Goal: Register for event/course

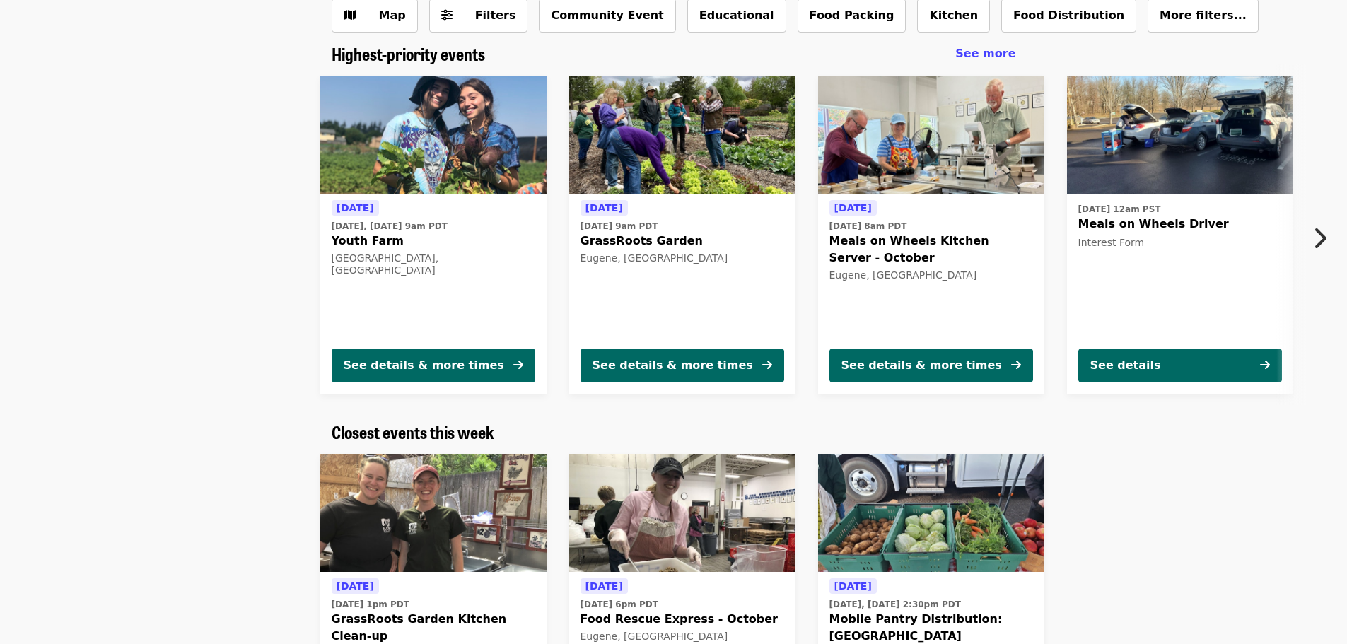
scroll to position [141, 0]
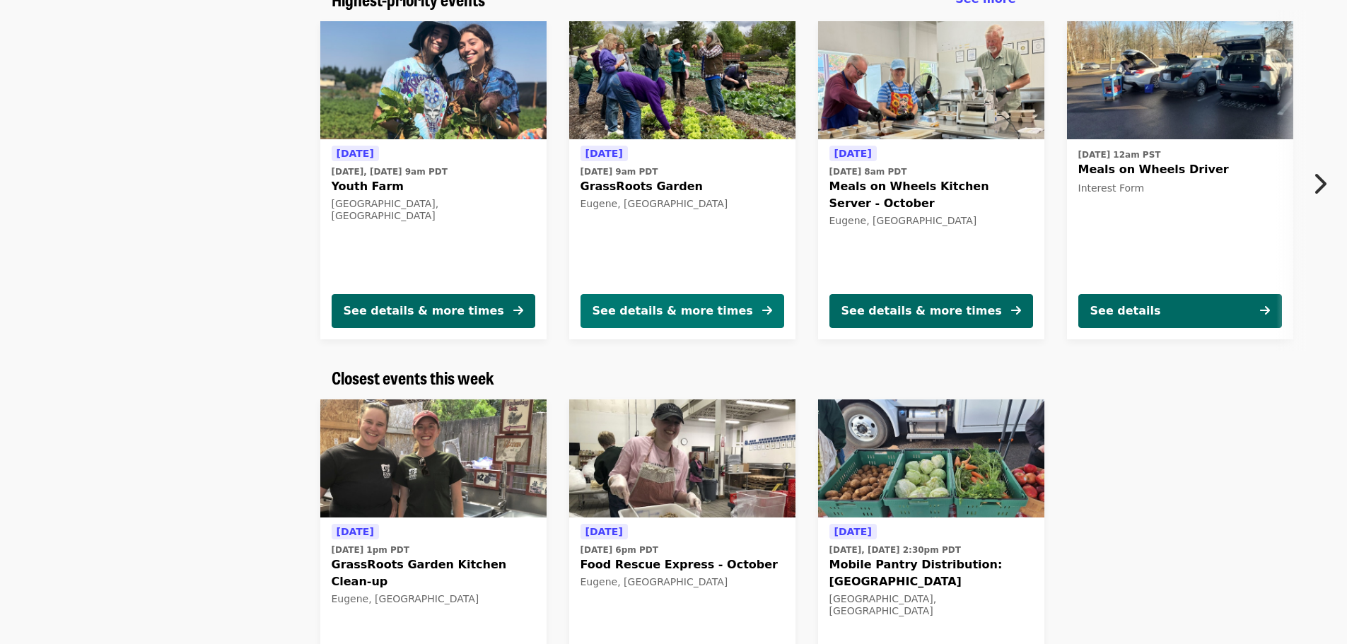
click at [650, 303] on div "See details & more times" at bounding box center [673, 311] width 161 height 17
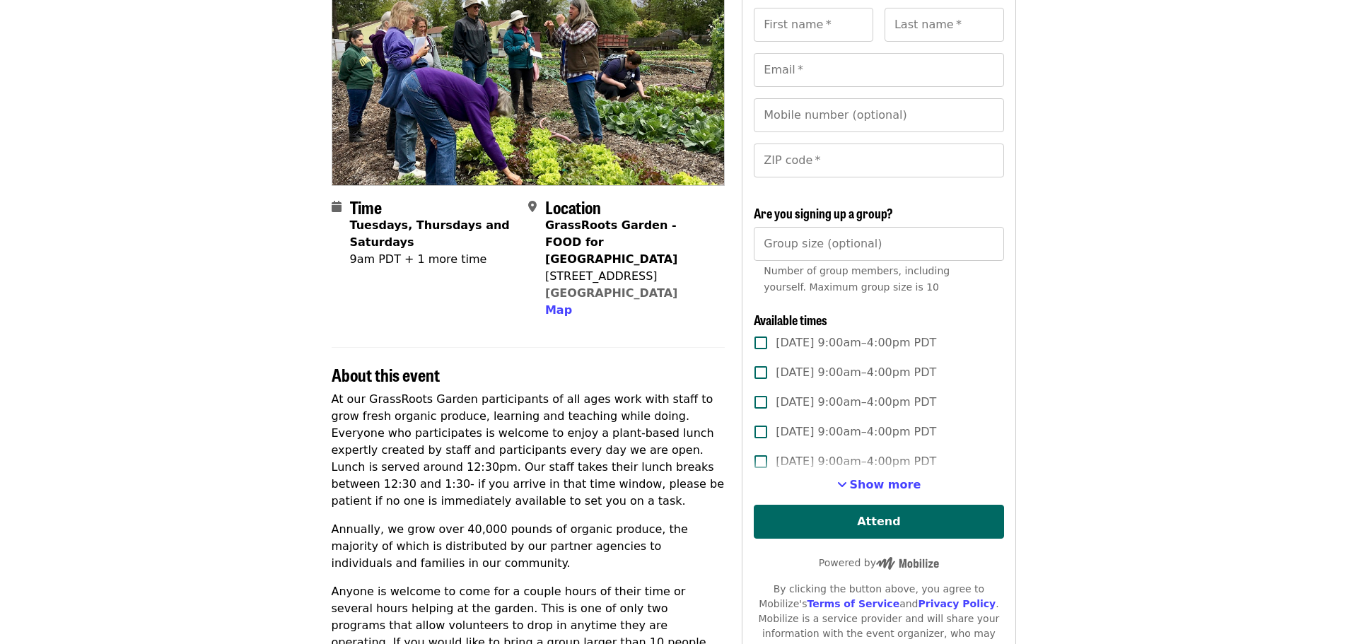
scroll to position [212, 0]
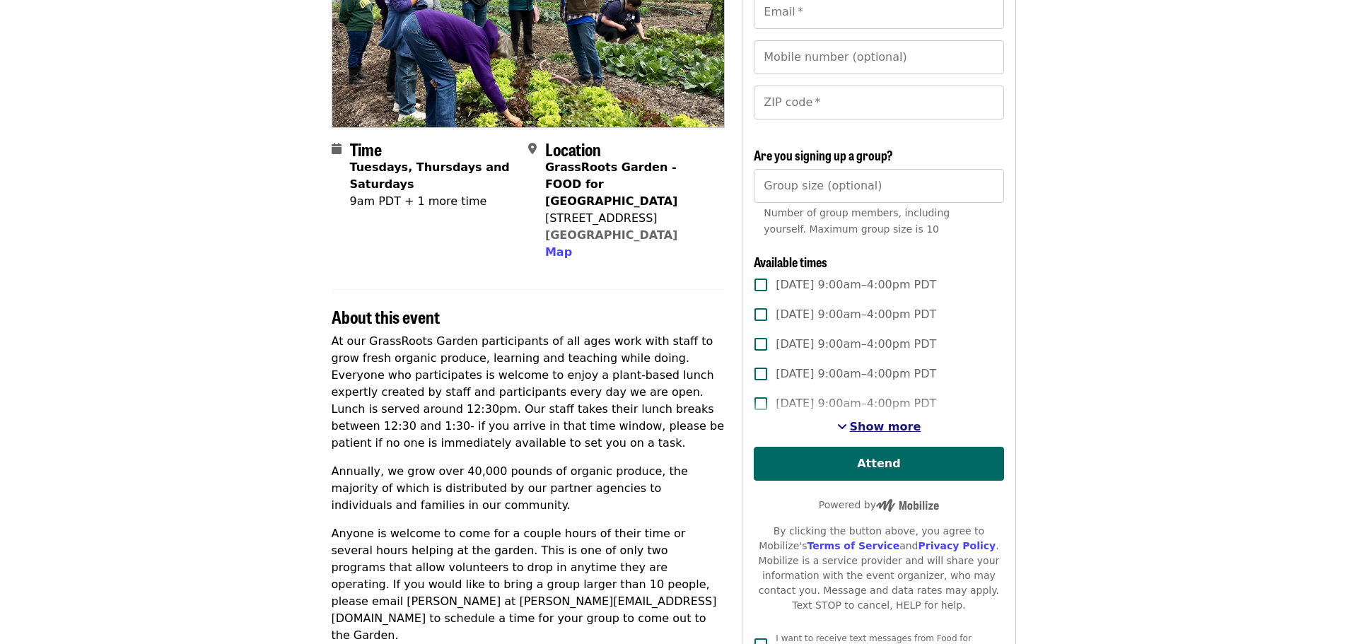
click at [887, 427] on span "Show more" at bounding box center [885, 426] width 71 height 13
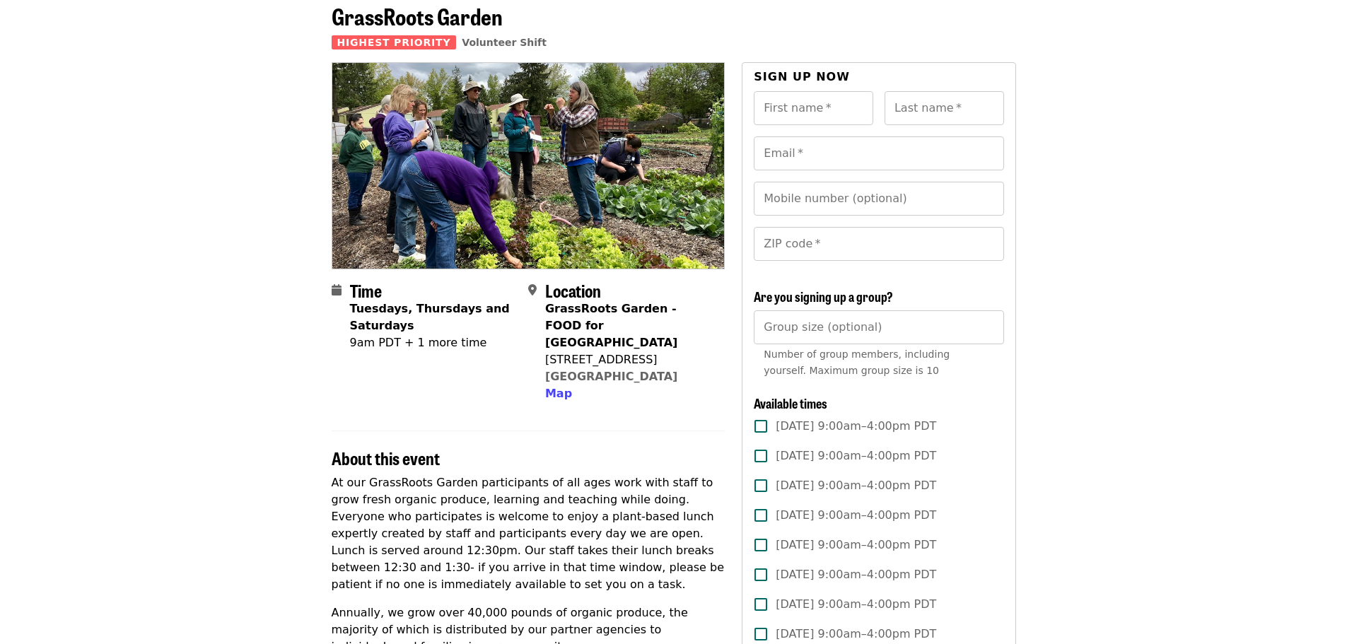
scroll to position [0, 0]
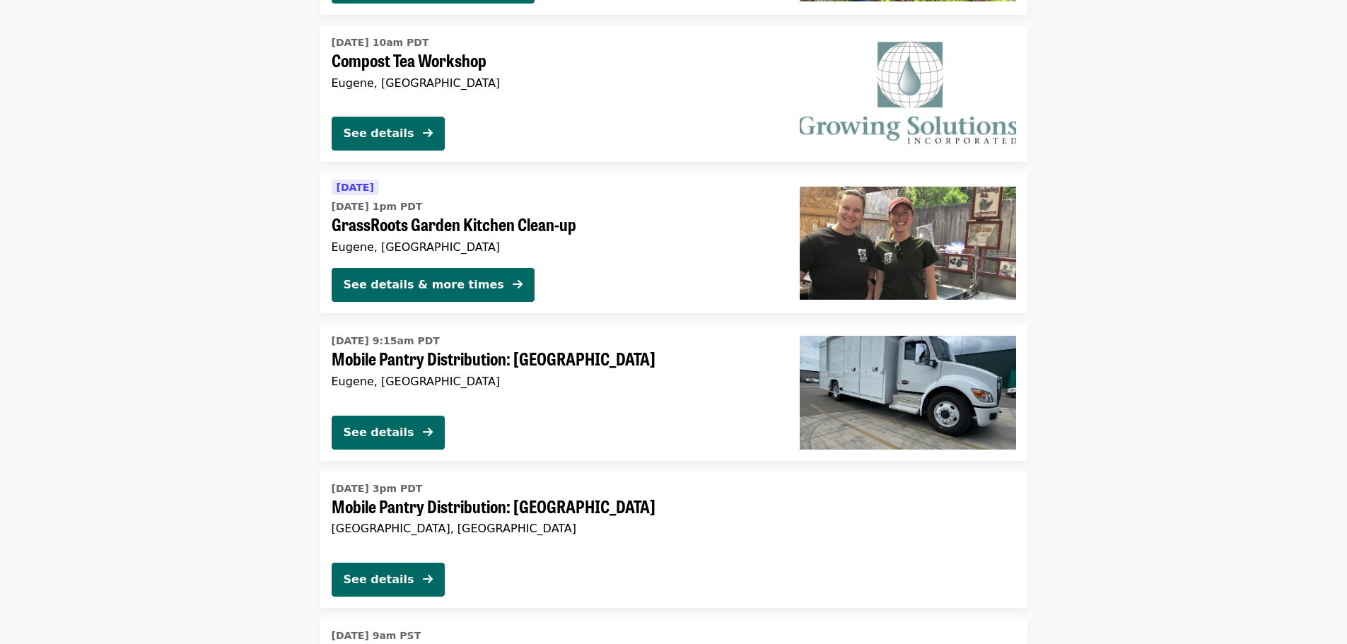
scroll to position [1077, 0]
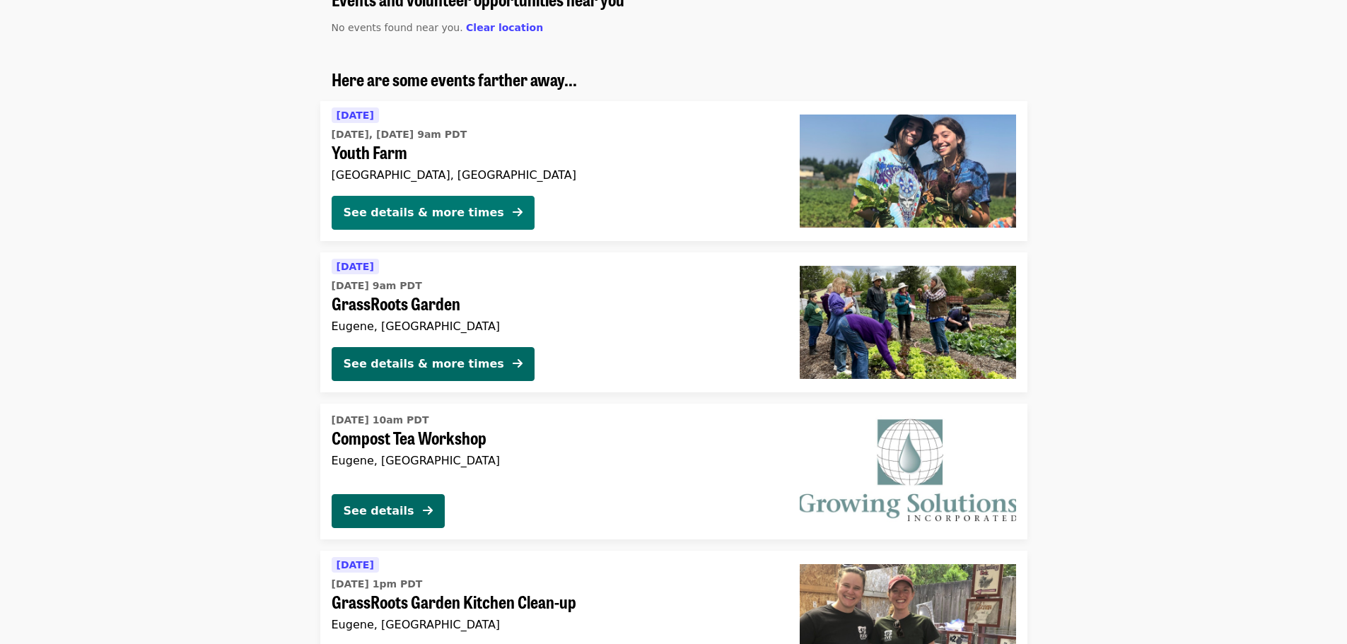
click at [410, 211] on div "See details & more times" at bounding box center [424, 212] width 161 height 17
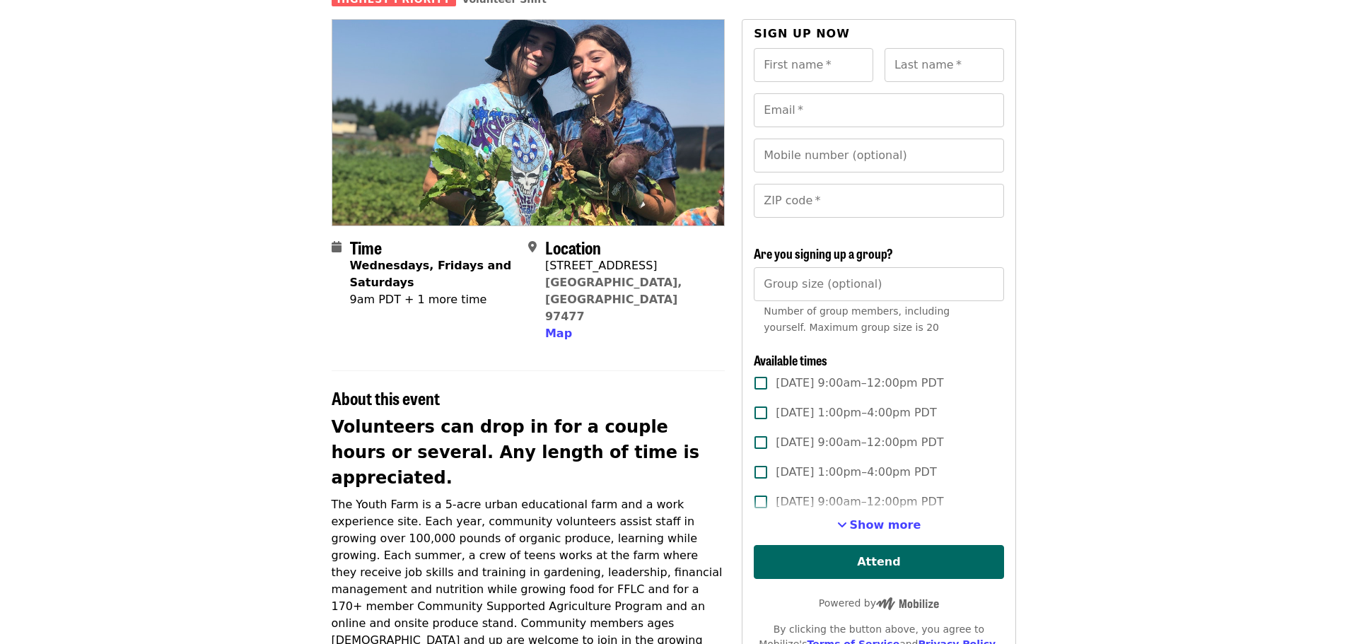
scroll to position [212, 0]
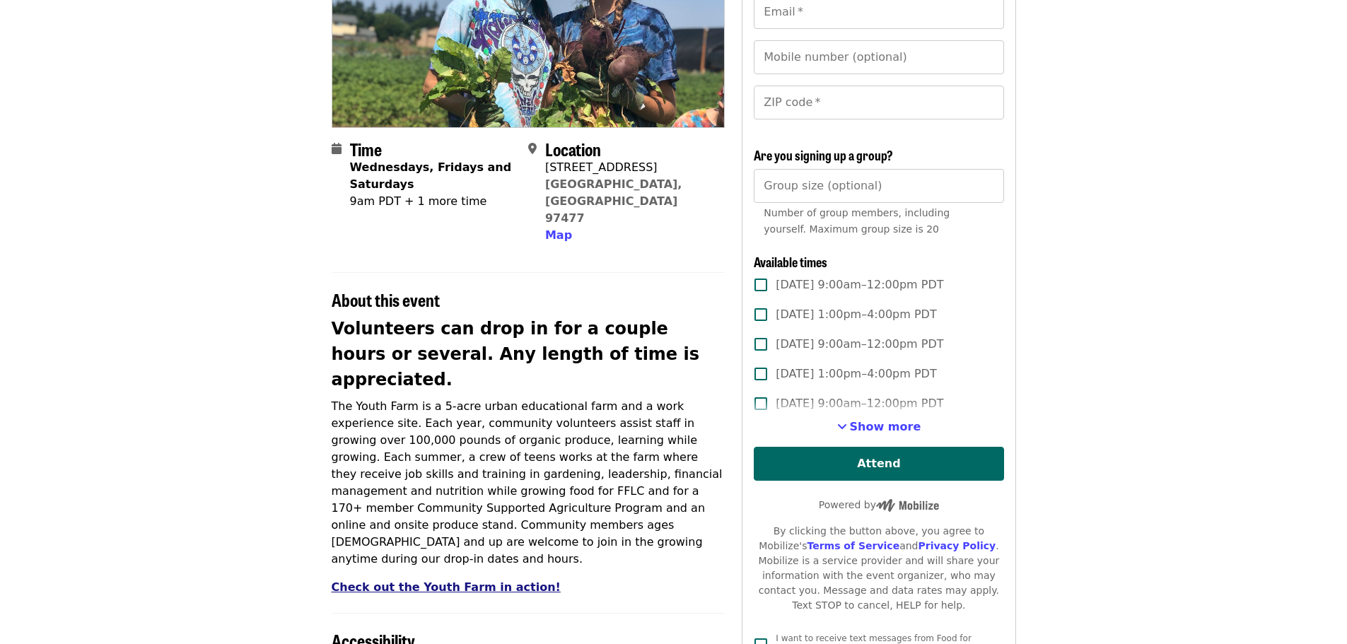
click at [491, 581] on link "Check out the Youth Farm in action!" at bounding box center [446, 587] width 229 height 13
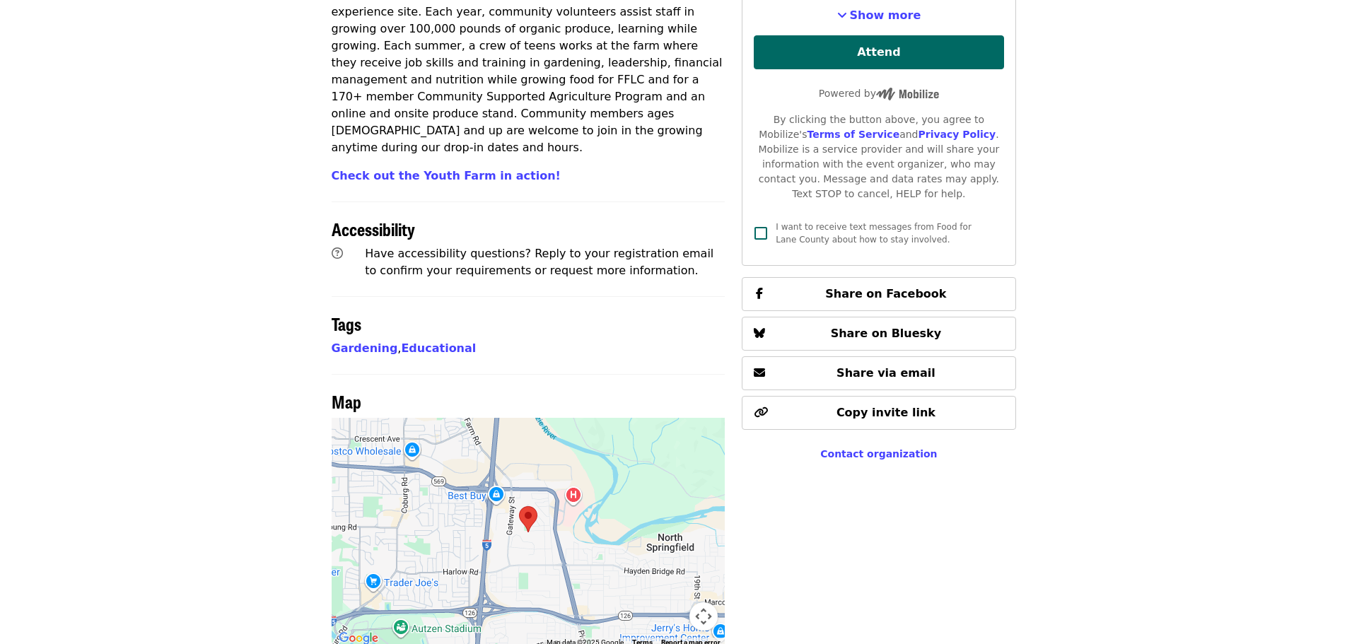
scroll to position [637, 0]
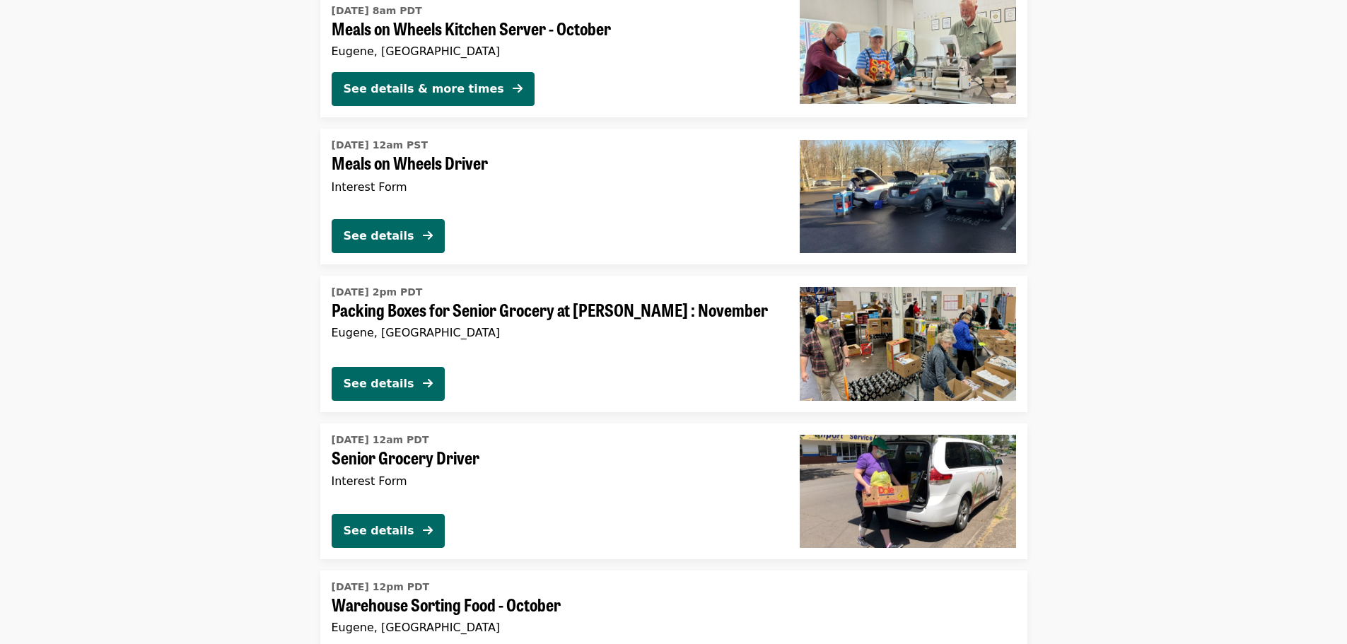
scroll to position [2013, 0]
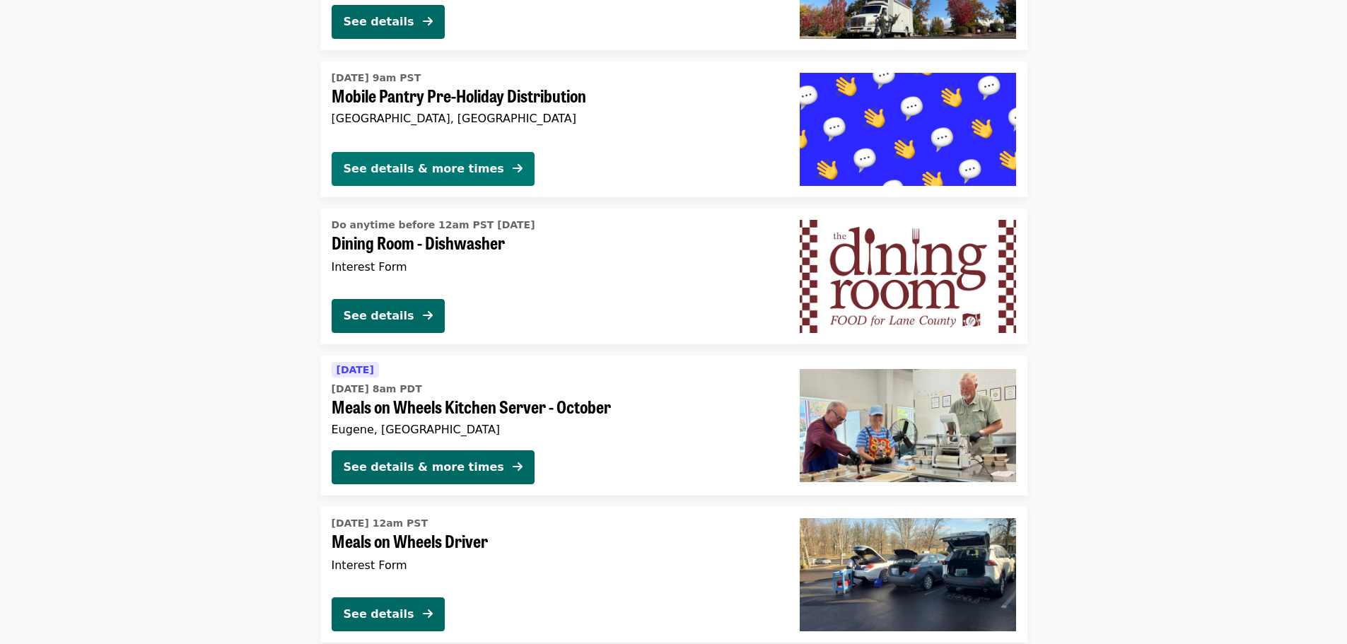
click at [438, 165] on div "See details & more times" at bounding box center [424, 169] width 161 height 17
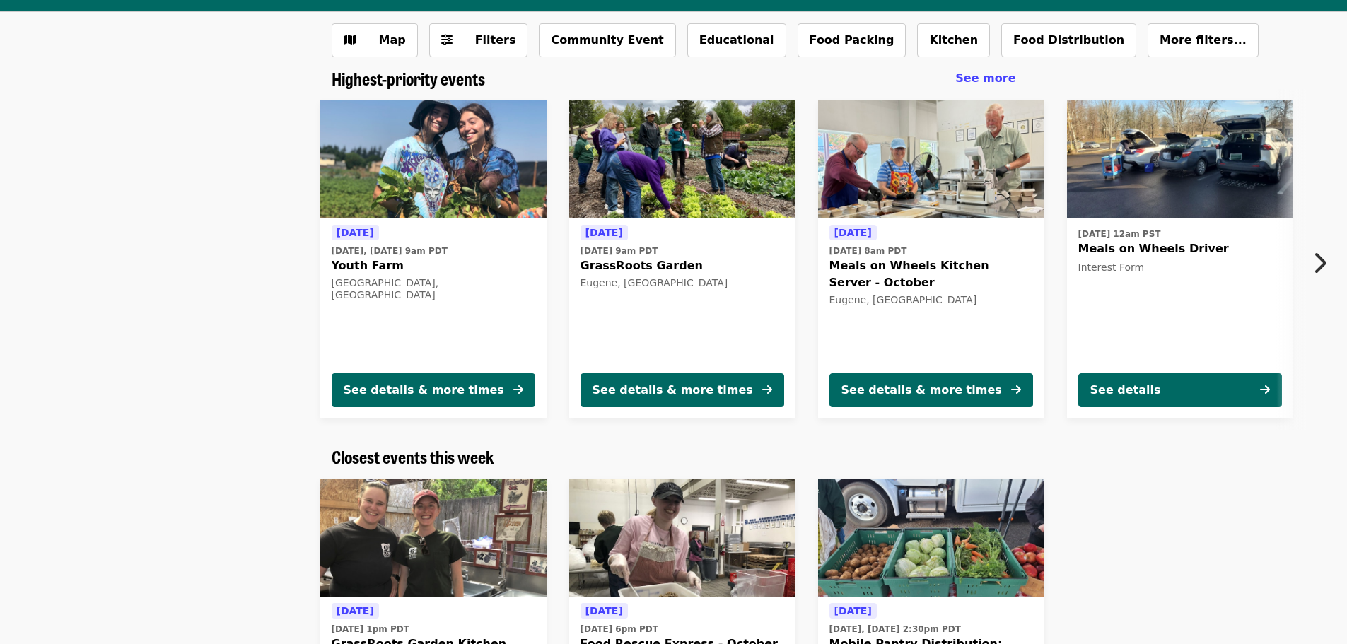
scroll to position [49, 0]
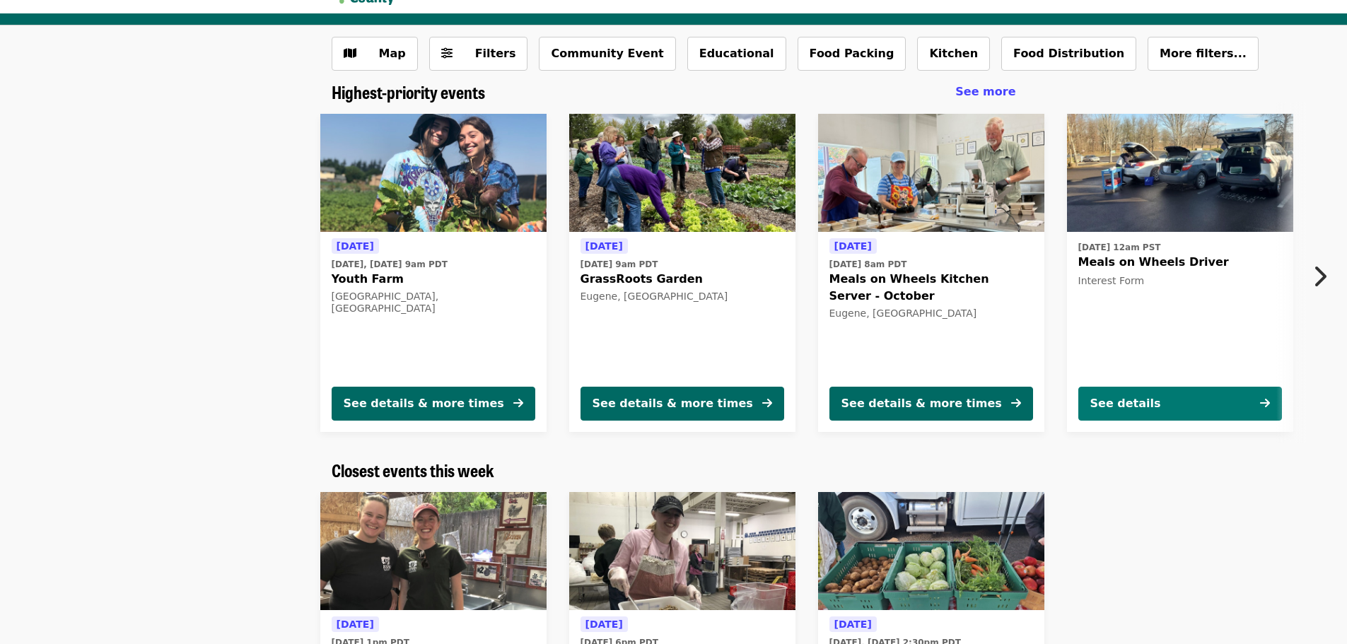
click at [1166, 400] on button "See details" at bounding box center [1181, 404] width 204 height 34
